Goal: Information Seeking & Learning: Learn about a topic

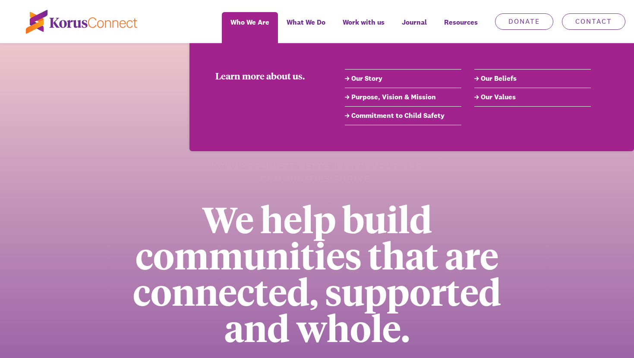
click at [481, 80] on link "Our Beliefs" at bounding box center [532, 78] width 117 height 10
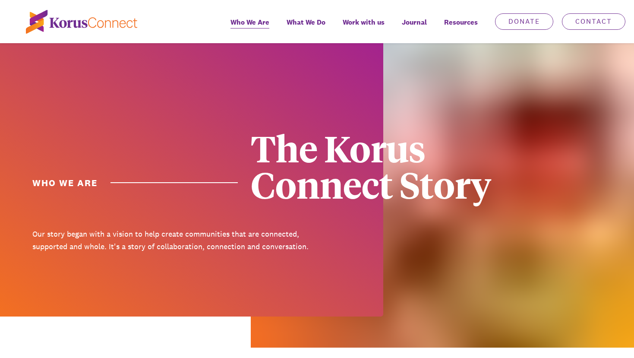
scroll to position [1055, 0]
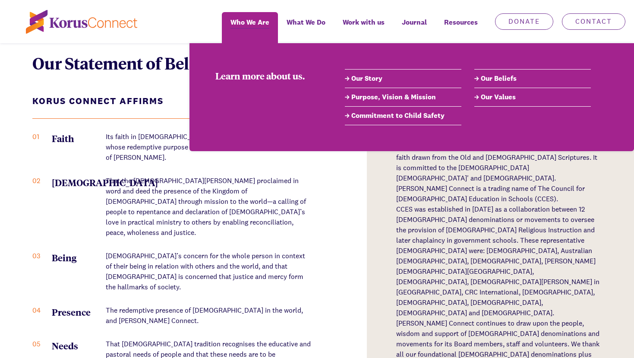
click at [499, 98] on link "Our Values" at bounding box center [532, 97] width 117 height 10
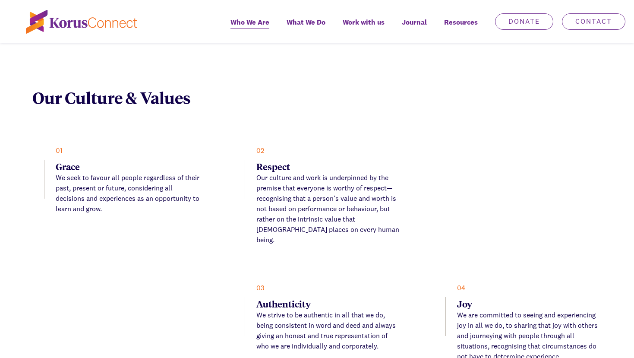
scroll to position [1788, 0]
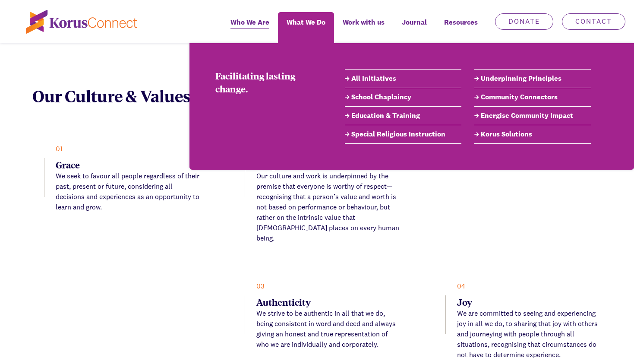
click at [362, 76] on link "All Initiatives" at bounding box center [403, 78] width 117 height 10
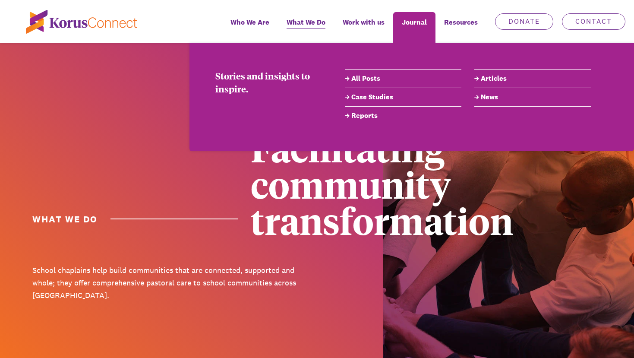
click at [373, 101] on link "Case Studies" at bounding box center [403, 97] width 117 height 10
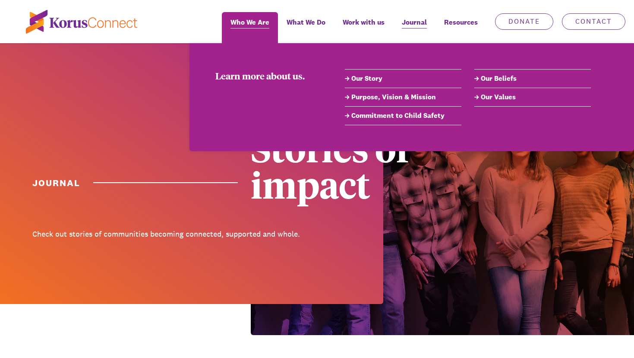
click at [261, 19] on span "Who We Are" at bounding box center [250, 22] width 39 height 13
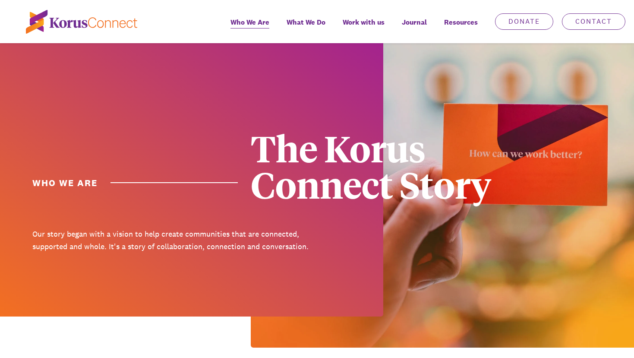
click at [512, 157] on div "The Korus Connect Story" at bounding box center [390, 165] width 278 height 73
drag, startPoint x: 505, startPoint y: 157, endPoint x: 455, endPoint y: 155, distance: 49.2
click at [455, 156] on div "The Korus Connect Story" at bounding box center [390, 165] width 278 height 73
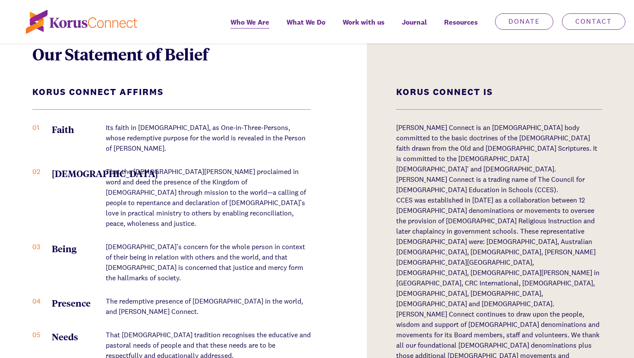
scroll to position [1065, 0]
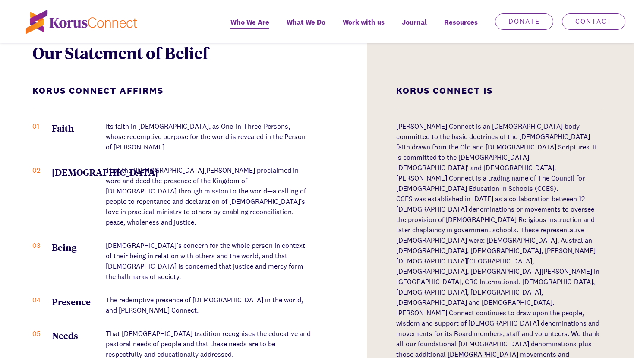
click at [586, 332] on p "[PERSON_NAME] Connect continues to draw upon the people, wisdom and support of …" at bounding box center [498, 349] width 205 height 83
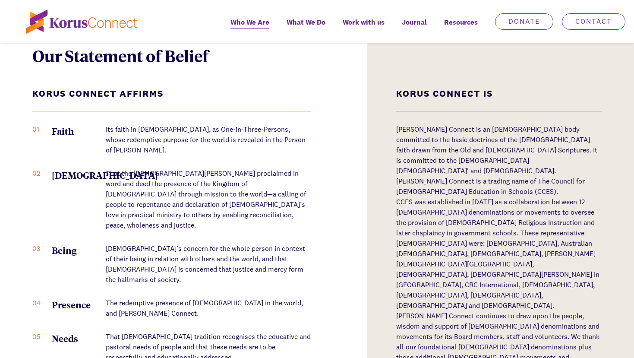
scroll to position [1059, 0]
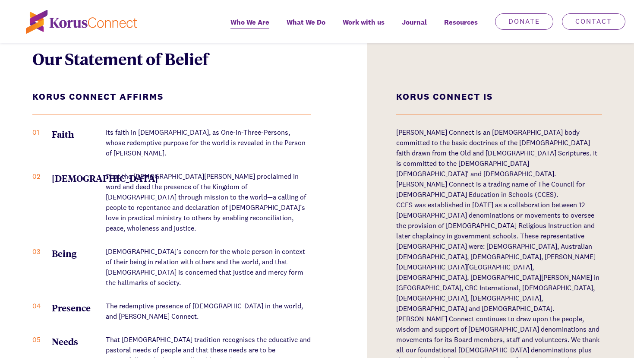
click at [298, 246] on p "[DEMOGRAPHIC_DATA]’s concern for the whole person in context of their being in …" at bounding box center [208, 266] width 205 height 41
